Goal: Information Seeking & Learning: Find specific fact

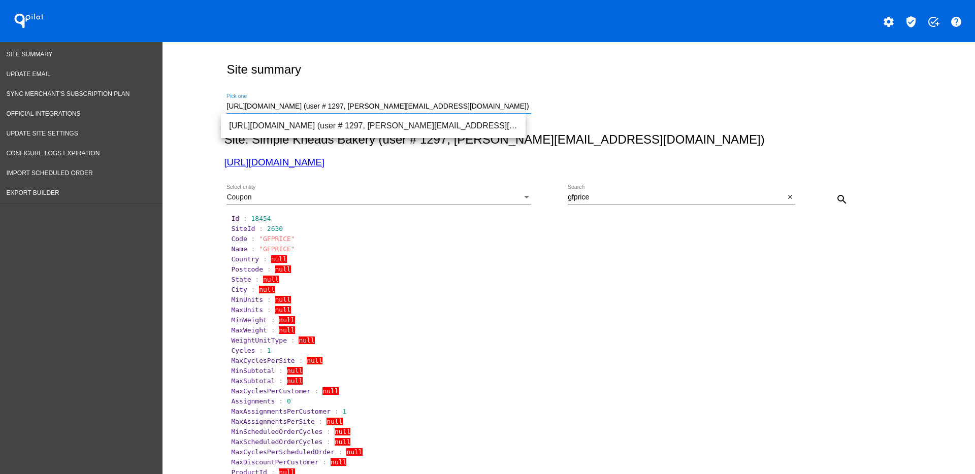
drag, startPoint x: 507, startPoint y: 104, endPoint x: 189, endPoint y: 116, distance: 318.0
click at [189, 116] on div "Site summary [URL][DOMAIN_NAME] (user # 1297, [PERSON_NAME][EMAIL_ADDRESS][DOMA…" at bounding box center [568, 392] width 812 height 700
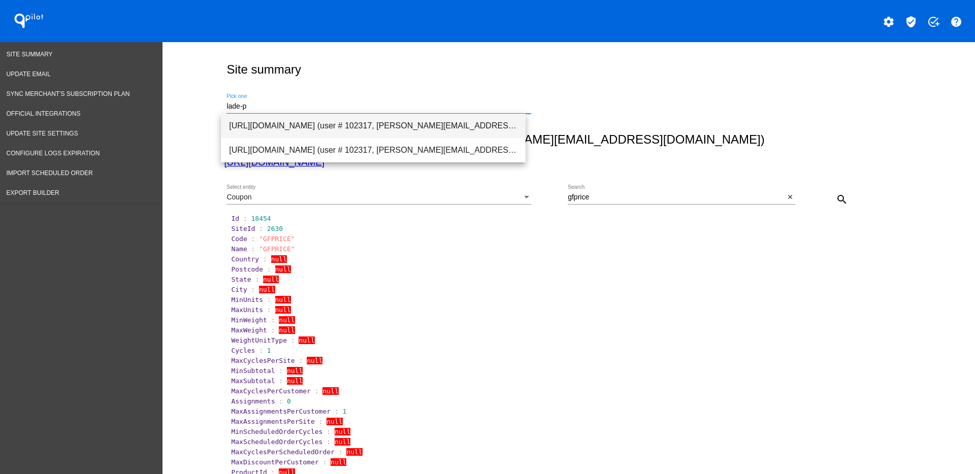
type input "[URL][DOMAIN_NAME] (user # 102317, [PERSON_NAME][EMAIL_ADDRESS][PERSON_NAME][DO…"
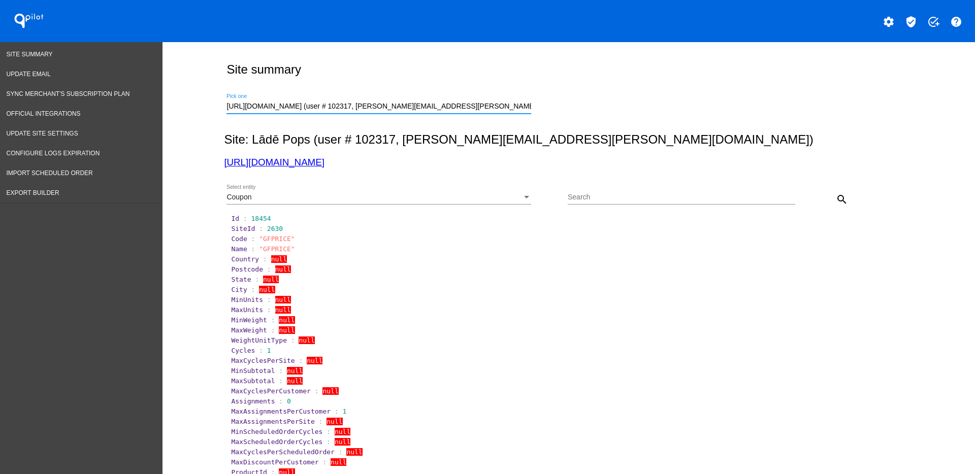
type input "[URL][DOMAIN_NAME] (user # 102317, [PERSON_NAME][EMAIL_ADDRESS][PERSON_NAME][DO…"
click at [329, 209] on div "Coupon Select entity" at bounding box center [378, 199] width 305 height 29
click at [263, 184] on div "Coupon Select entity Search search" at bounding box center [566, 196] width 685 height 36
click at [271, 191] on div "Coupon Select entity" at bounding box center [378, 195] width 305 height 20
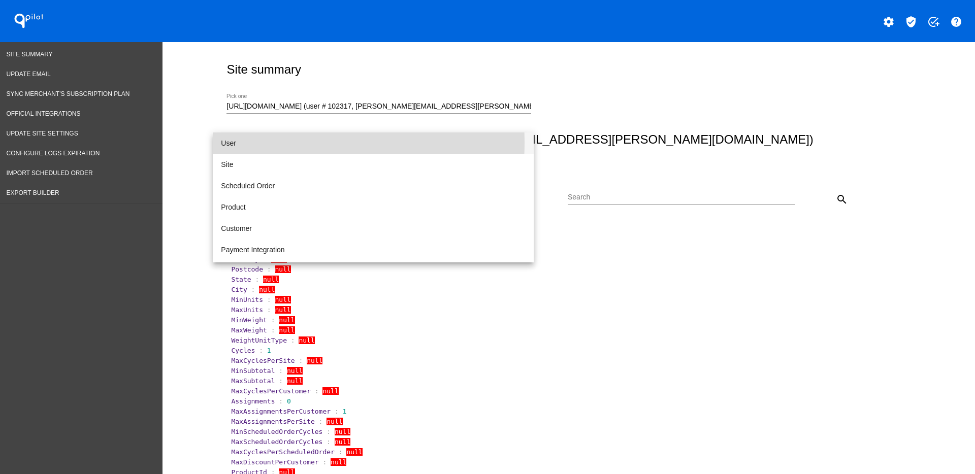
click at [268, 143] on span "User" at bounding box center [373, 143] width 305 height 21
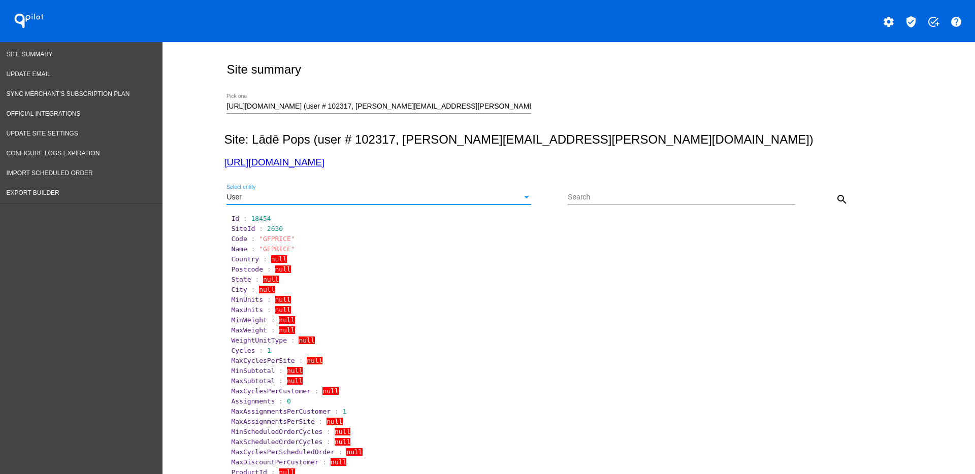
click at [850, 198] on div "User Select entity Search search" at bounding box center [566, 196] width 685 height 36
click at [836, 198] on mat-icon "search" at bounding box center [842, 199] width 12 height 12
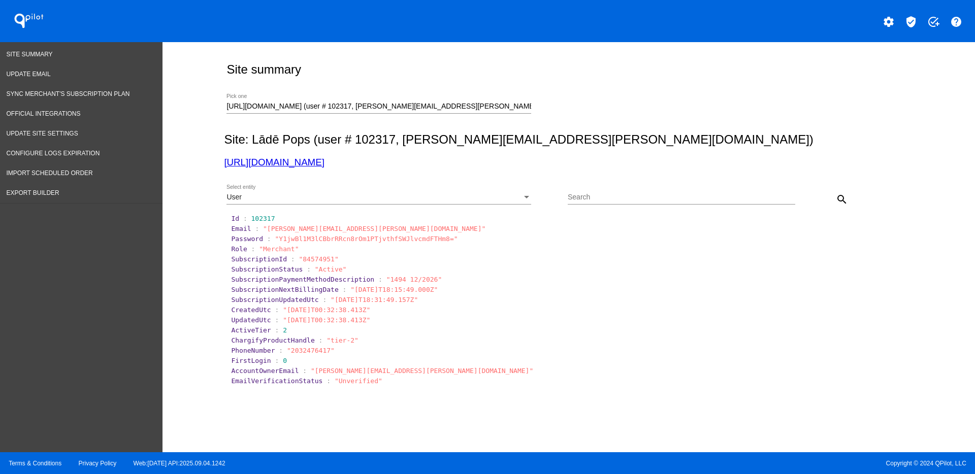
click at [665, 361] on section "FirstLogin : 0" at bounding box center [569, 361] width 676 height 8
